Goal: Information Seeking & Learning: Find specific fact

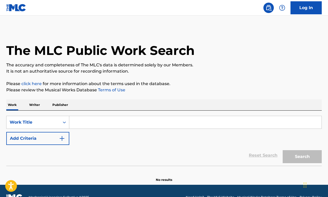
click at [147, 126] on input "Search Form" at bounding box center [195, 122] width 252 height 12
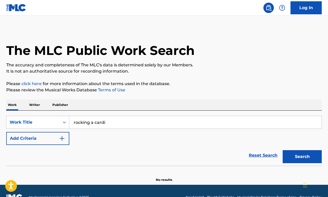
type input "rocking a cardigan in [GEOGRAPHIC_DATA]"
click at [302, 157] on button "Search" at bounding box center [302, 156] width 39 height 13
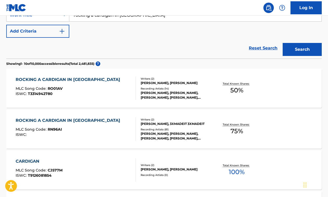
scroll to position [112, 0]
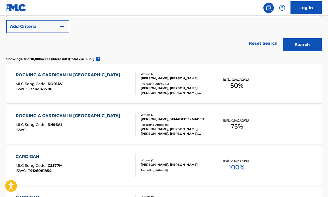
click at [165, 88] on div "[PERSON_NAME], [PERSON_NAME], [PERSON_NAME], [PERSON_NAME], [PERSON_NAME]" at bounding box center [176, 90] width 70 height 9
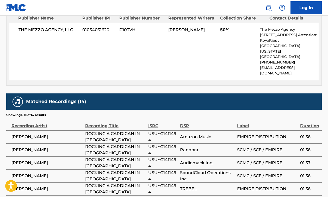
scroll to position [270, 0]
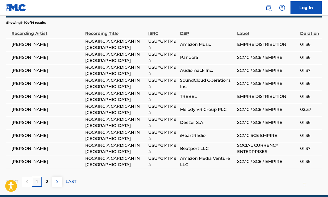
click at [46, 179] on p "2" at bounding box center [47, 182] width 2 height 6
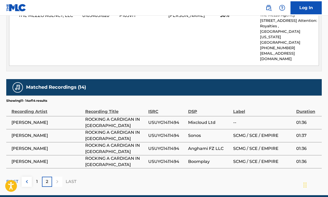
scroll to position [112, 0]
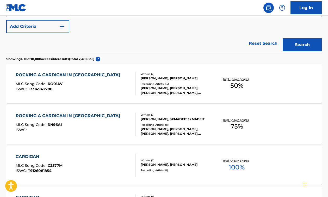
click at [119, 112] on div "ROCKING A CARDIGAN IN [GEOGRAPHIC_DATA] MLC Song Code : RN96AI ISWC : Writers (…" at bounding box center [163, 124] width 315 height 39
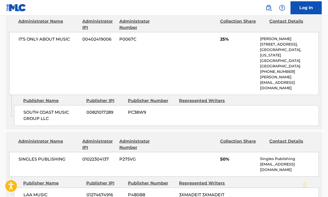
scroll to position [301, 0]
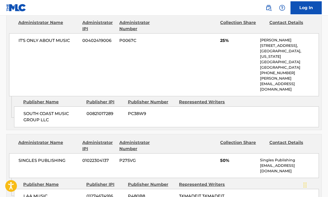
click at [109, 1] on nav "Log In" at bounding box center [164, 8] width 328 height 16
